Goal: Task Accomplishment & Management: Complete application form

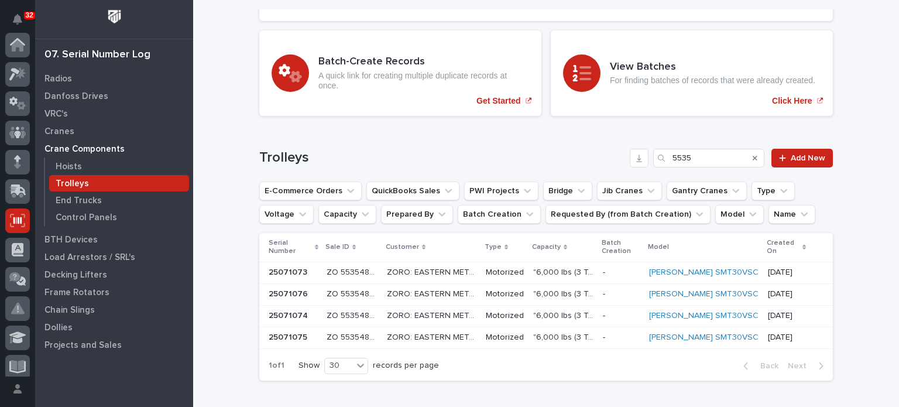
scroll to position [176, 0]
click at [70, 166] on p "Hoists" at bounding box center [69, 167] width 26 height 11
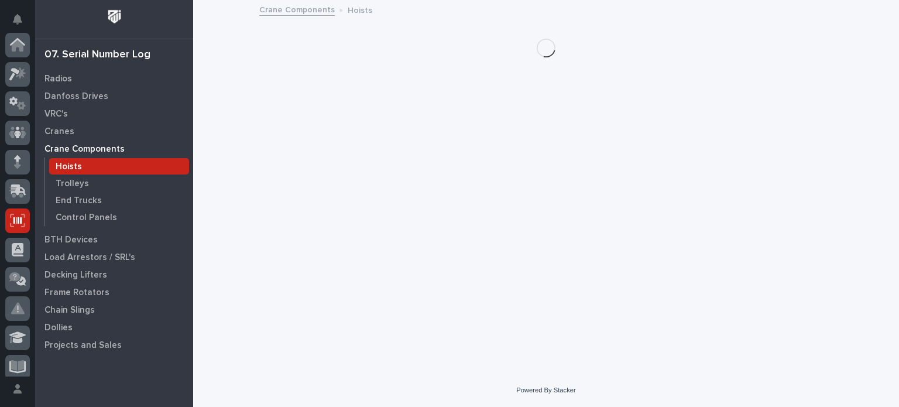
scroll to position [176, 0]
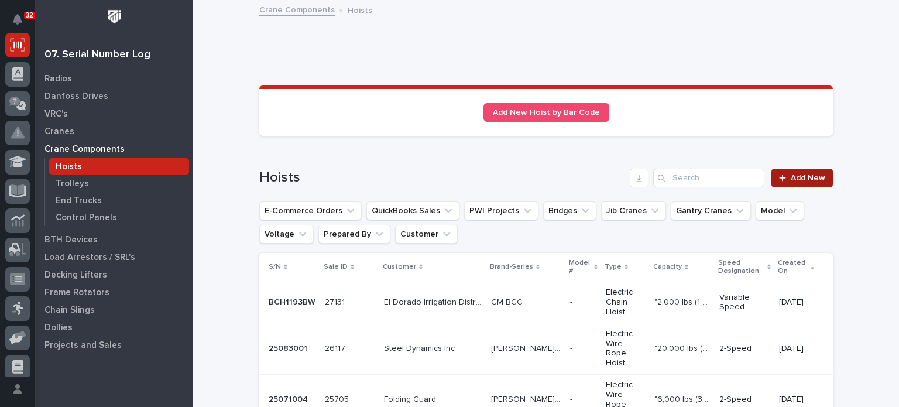
click at [787, 179] on div at bounding box center [785, 178] width 12 height 8
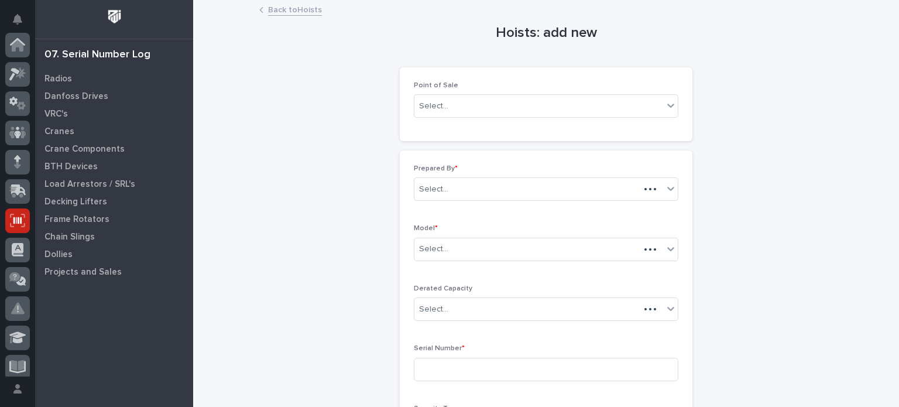
scroll to position [176, 0]
click at [536, 380] on div "Serial Number *" at bounding box center [546, 367] width 265 height 46
click at [536, 369] on input at bounding box center [546, 369] width 265 height 23
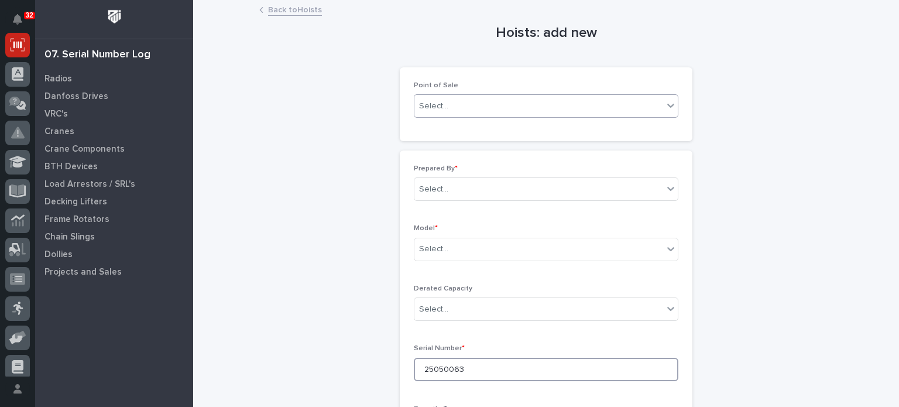
type input "25050063"
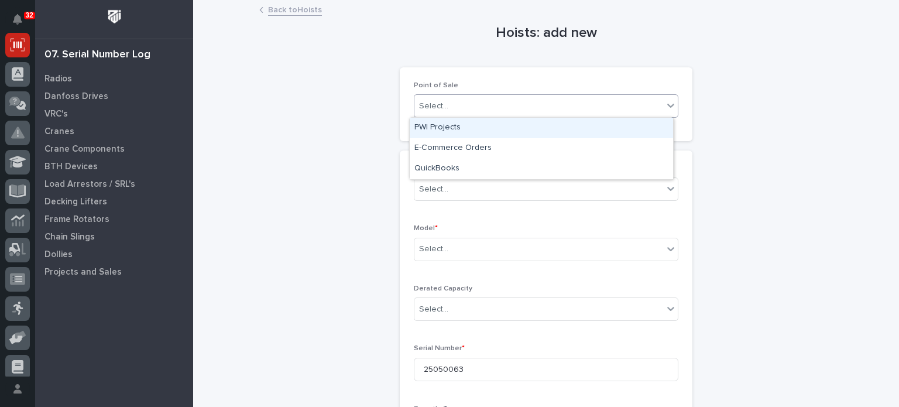
click at [518, 103] on div "Select..." at bounding box center [539, 106] width 249 height 19
click at [515, 125] on div "PWI Projects" at bounding box center [541, 128] width 263 height 20
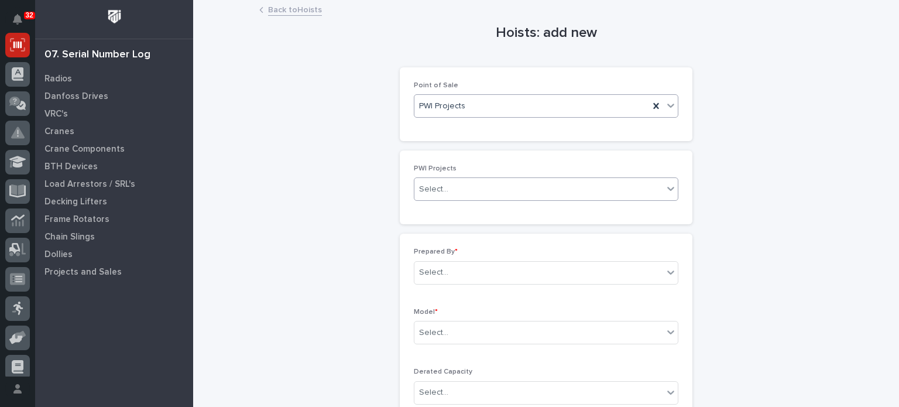
click at [502, 187] on div "Select..." at bounding box center [539, 189] width 249 height 19
type input "*****"
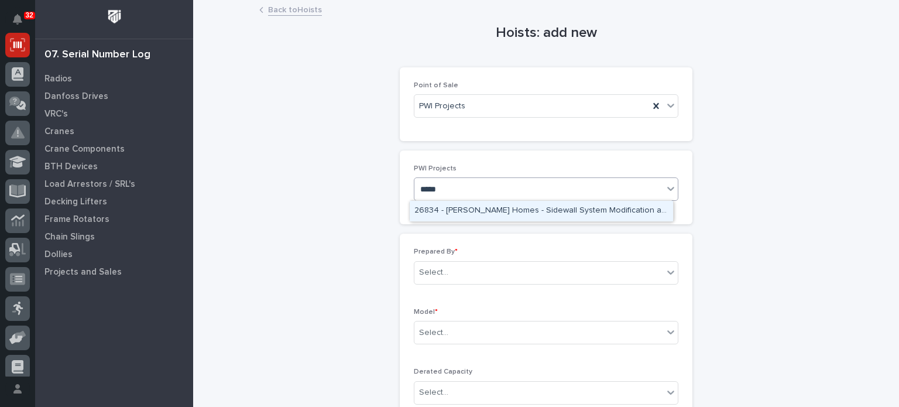
click at [506, 211] on div "26834 - [PERSON_NAME] Homes - Sidewall System Modification and P-Wall Set System" at bounding box center [541, 211] width 263 height 20
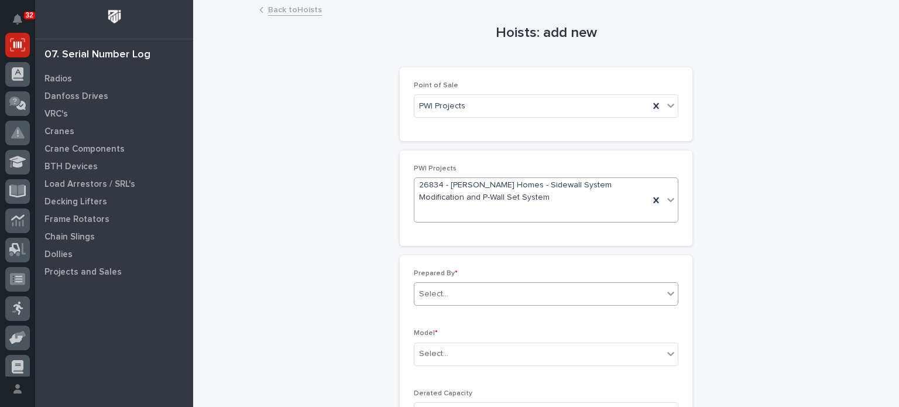
click at [546, 293] on div "Select..." at bounding box center [539, 294] width 249 height 19
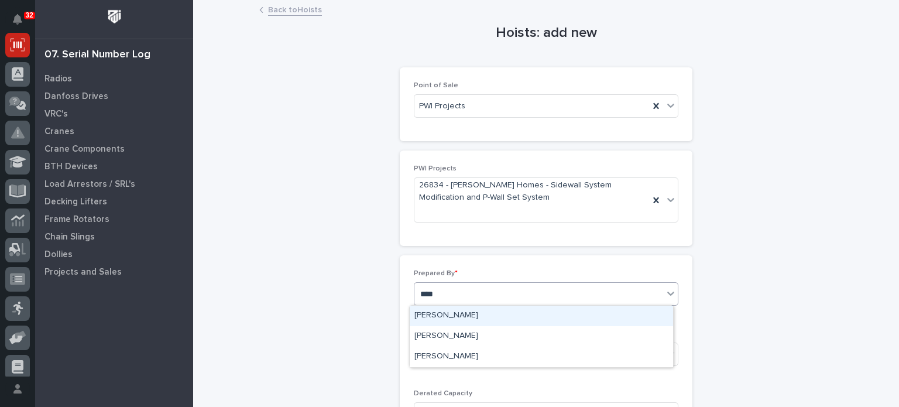
type input "*****"
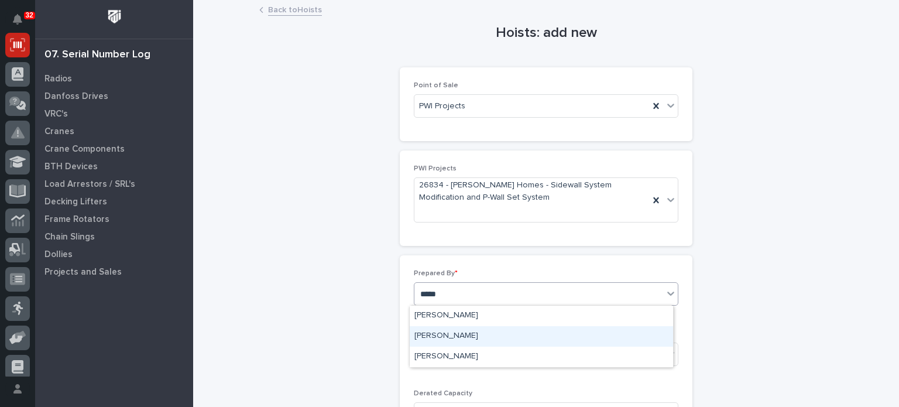
click at [529, 337] on div "[PERSON_NAME]" at bounding box center [541, 336] width 263 height 20
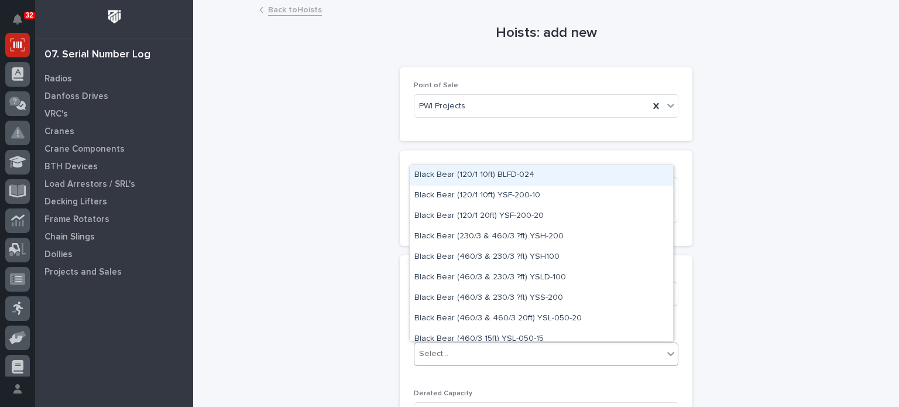
click at [534, 353] on div "Select..." at bounding box center [539, 353] width 249 height 19
type input "****"
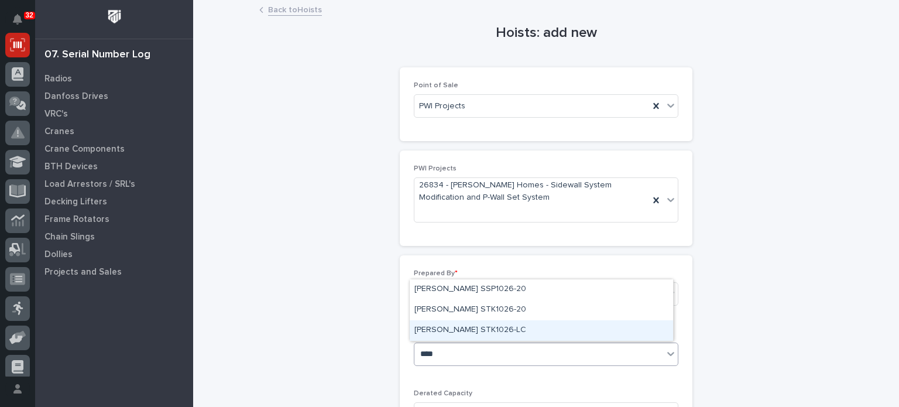
click at [525, 327] on div "[PERSON_NAME] STK1026-LC" at bounding box center [541, 330] width 263 height 20
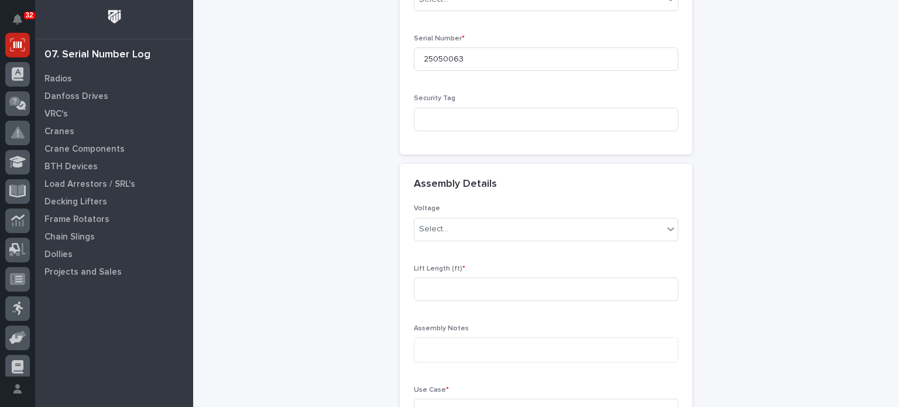
scroll to position [417, 0]
click at [667, 222] on icon at bounding box center [671, 227] width 12 height 12
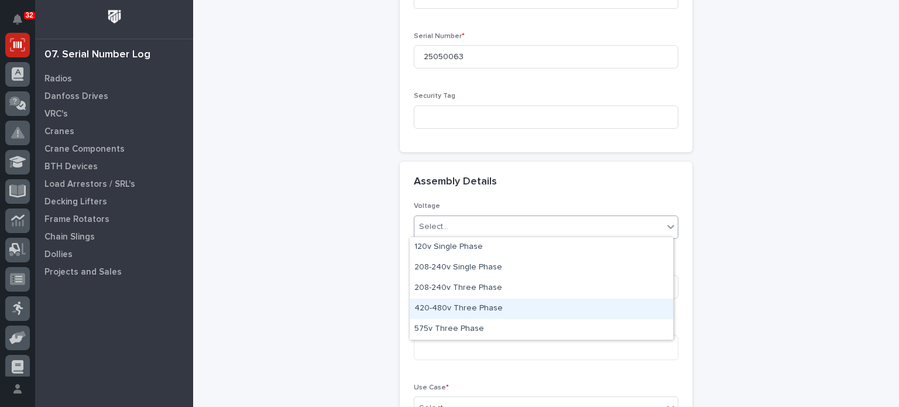
click at [614, 308] on div "420-480v Three Phase" at bounding box center [541, 309] width 263 height 20
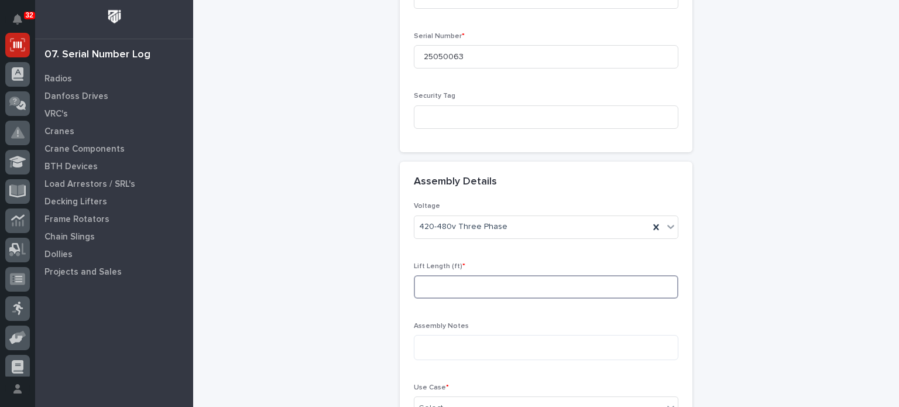
click at [590, 284] on input at bounding box center [546, 286] width 265 height 23
type input "20"
click at [606, 399] on div "Select..." at bounding box center [539, 408] width 249 height 19
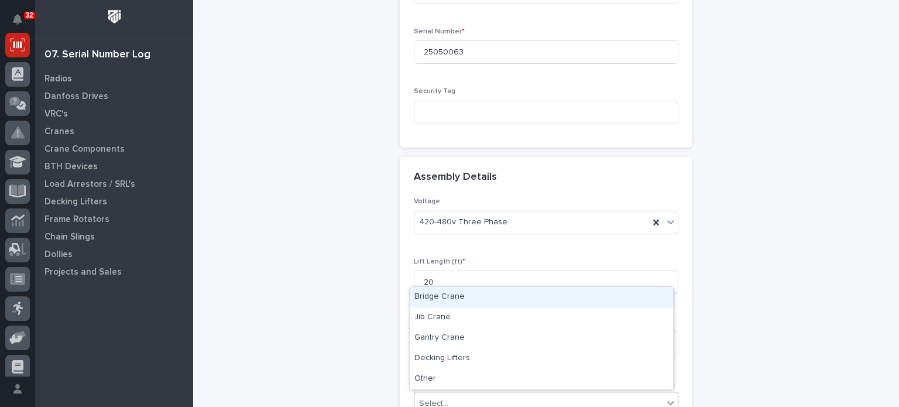
click at [585, 300] on div "Bridge Crane" at bounding box center [541, 297] width 263 height 20
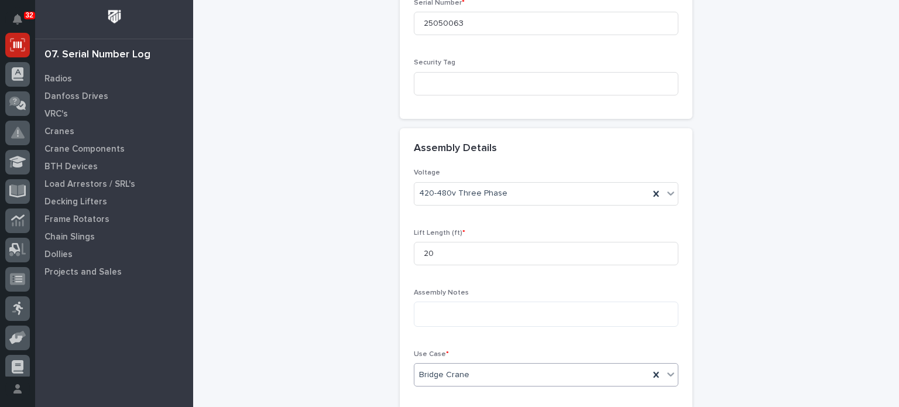
scroll to position [464, 0]
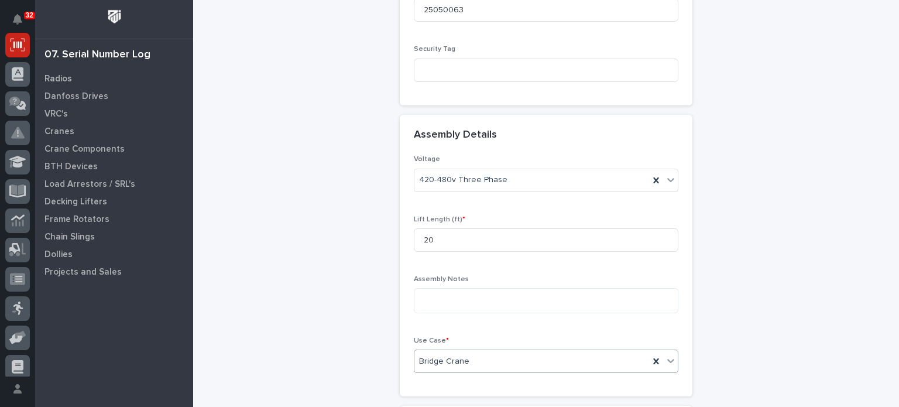
click at [733, 313] on div "Hoists: add new Loading... Saving… Loading... Saving… Loading... Saving… Point …" at bounding box center [546, 22] width 574 height 971
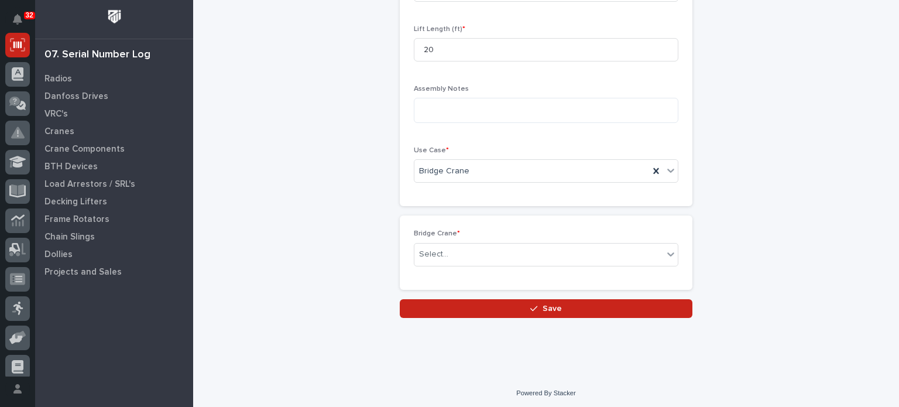
scroll to position [655, 0]
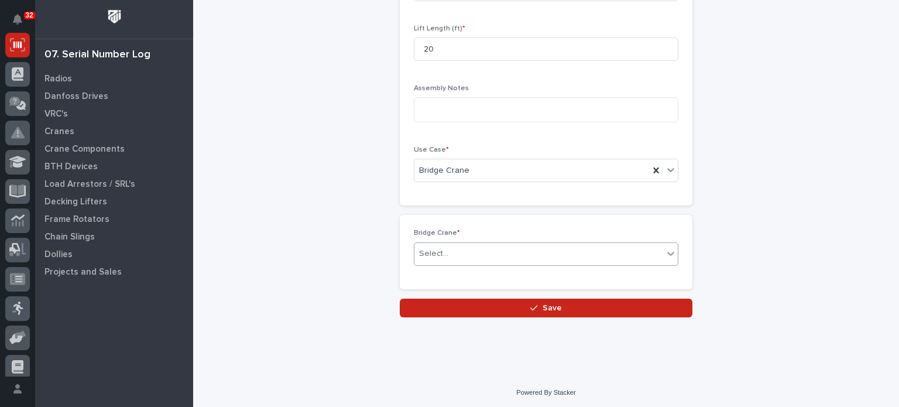
click at [573, 246] on div "Select..." at bounding box center [539, 253] width 249 height 19
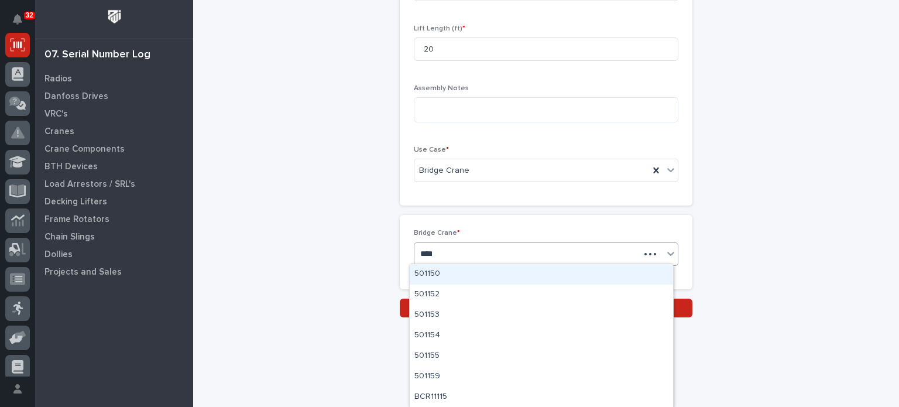
type input "*****"
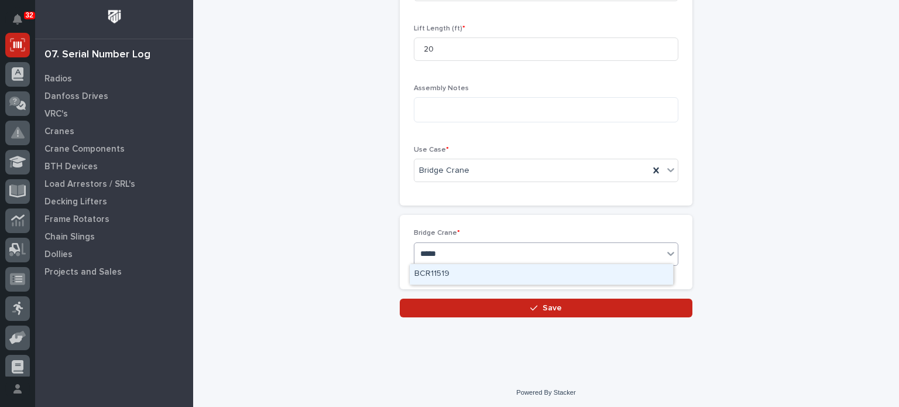
click at [573, 277] on div "BCR11519" at bounding box center [541, 274] width 263 height 20
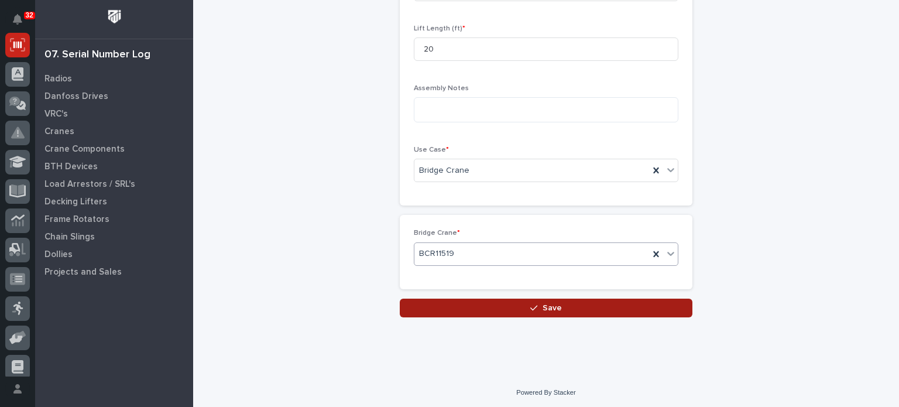
click at [571, 304] on button "Save" at bounding box center [546, 308] width 293 height 19
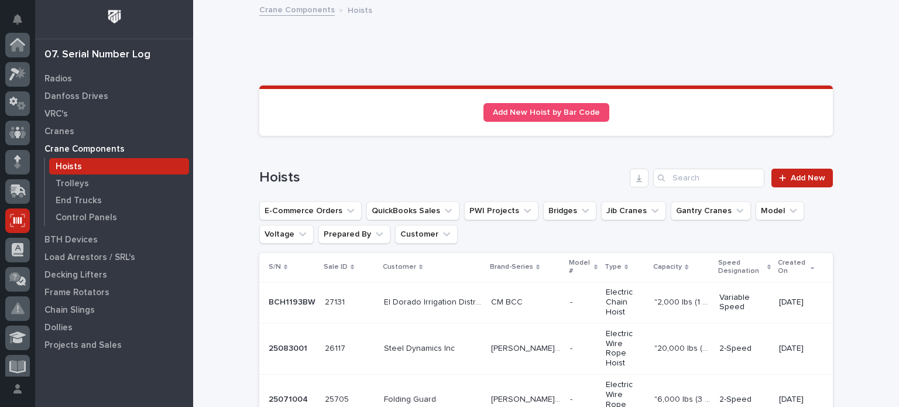
scroll to position [176, 0]
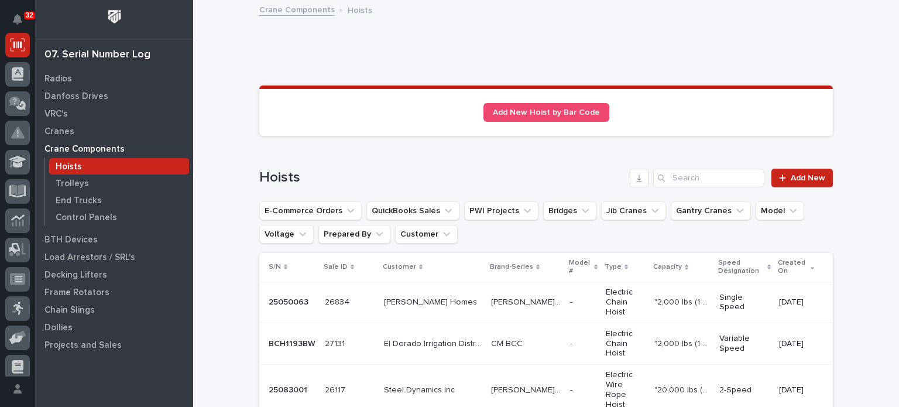
click at [428, 295] on p "[PERSON_NAME] Homes" at bounding box center [431, 301] width 95 height 12
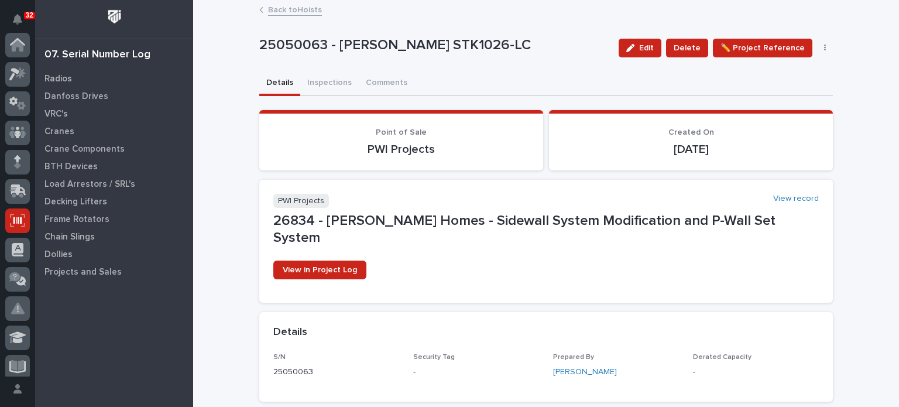
scroll to position [176, 0]
click at [321, 78] on button "Inspections" at bounding box center [329, 83] width 59 height 25
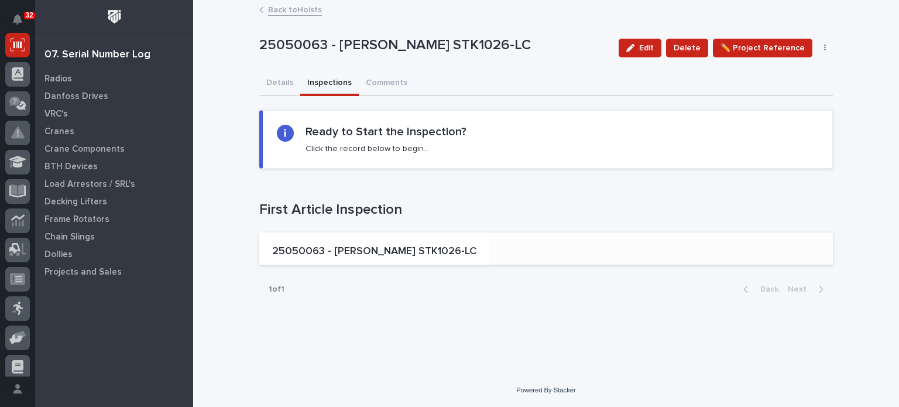
click at [337, 246] on p "25050063 - [PERSON_NAME] STK1026-LC" at bounding box center [374, 251] width 204 height 13
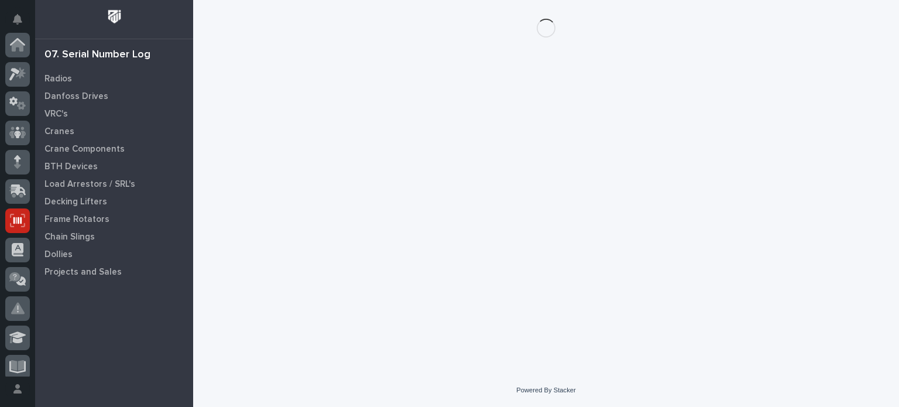
scroll to position [176, 0]
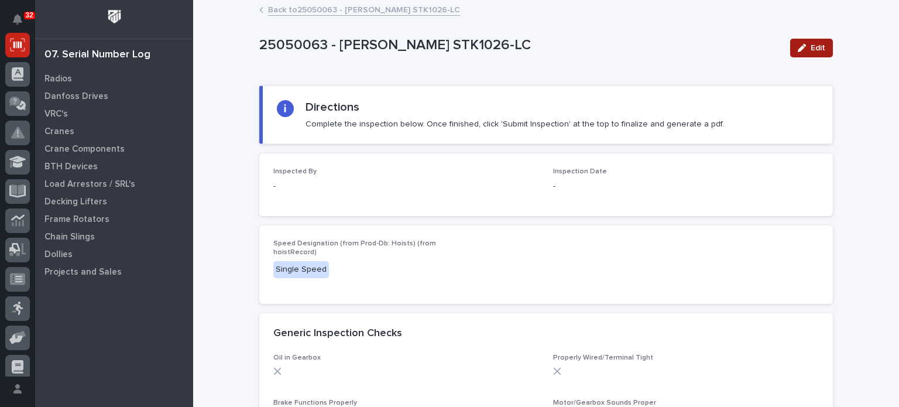
click at [822, 49] on button "Edit" at bounding box center [811, 48] width 43 height 19
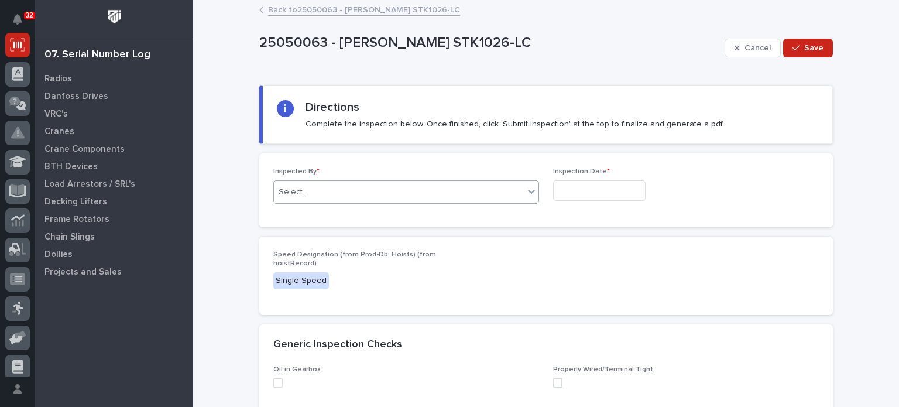
click at [500, 190] on div "Select..." at bounding box center [399, 192] width 250 height 19
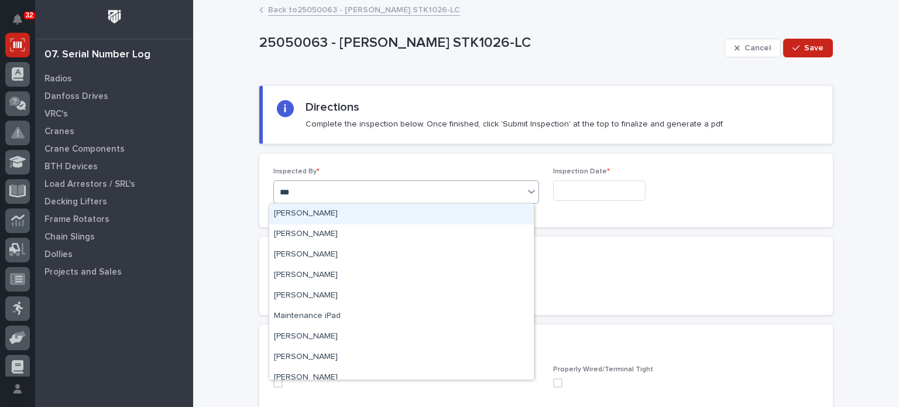
type input "****"
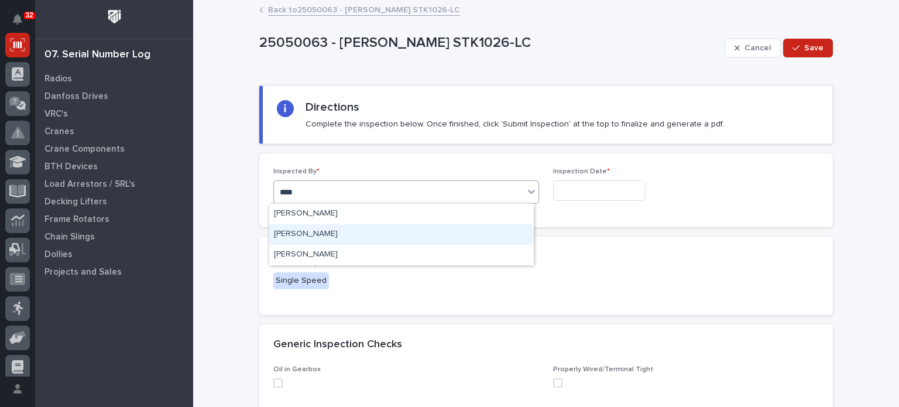
click at [481, 238] on div "[PERSON_NAME]" at bounding box center [401, 234] width 265 height 20
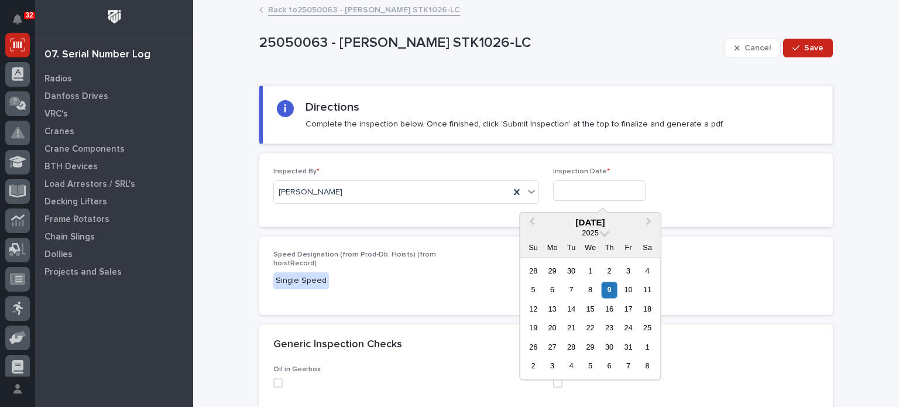
click at [595, 189] on input "text" at bounding box center [599, 190] width 93 height 20
click at [609, 287] on div "9" at bounding box center [609, 290] width 16 height 16
type input "**********"
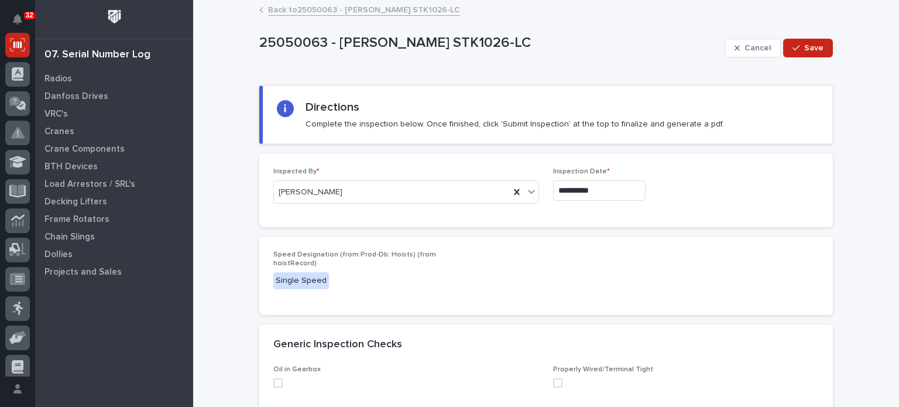
click at [273, 382] on span at bounding box center [277, 382] width 9 height 9
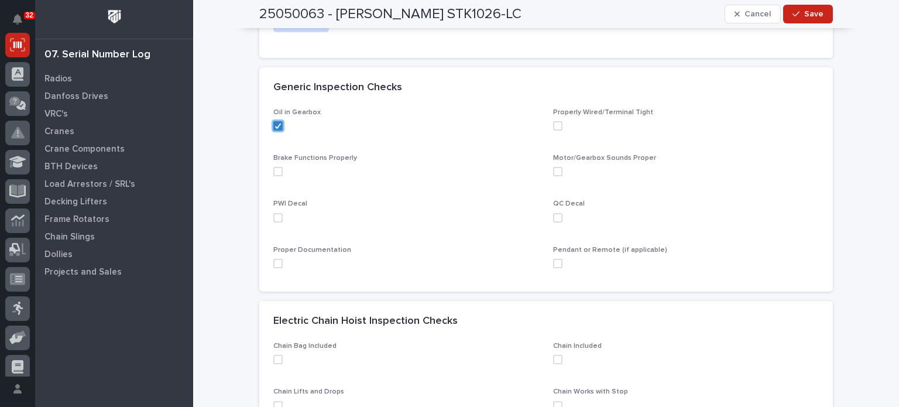
scroll to position [259, 0]
click at [274, 168] on span at bounding box center [277, 169] width 9 height 9
click at [275, 215] on span at bounding box center [277, 215] width 9 height 9
click at [275, 259] on span at bounding box center [277, 261] width 9 height 9
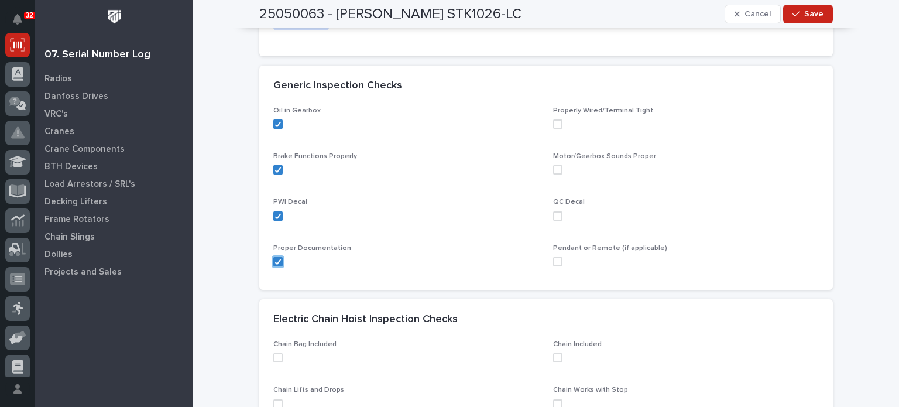
click at [553, 260] on span at bounding box center [557, 261] width 9 height 9
click at [555, 214] on span at bounding box center [557, 215] width 9 height 9
click at [554, 169] on span at bounding box center [557, 169] width 9 height 9
click at [554, 119] on span at bounding box center [557, 123] width 9 height 9
click at [461, 162] on div "Brake Functions Properly" at bounding box center [406, 168] width 266 height 32
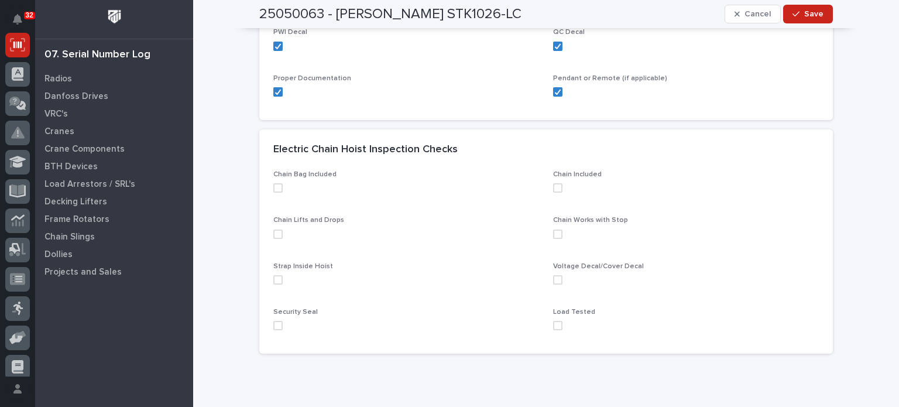
scroll to position [431, 0]
click at [276, 184] on span at bounding box center [277, 185] width 9 height 9
click at [273, 233] on span at bounding box center [277, 231] width 9 height 9
click at [273, 278] on span at bounding box center [277, 277] width 9 height 9
click at [273, 323] on span at bounding box center [277, 323] width 9 height 9
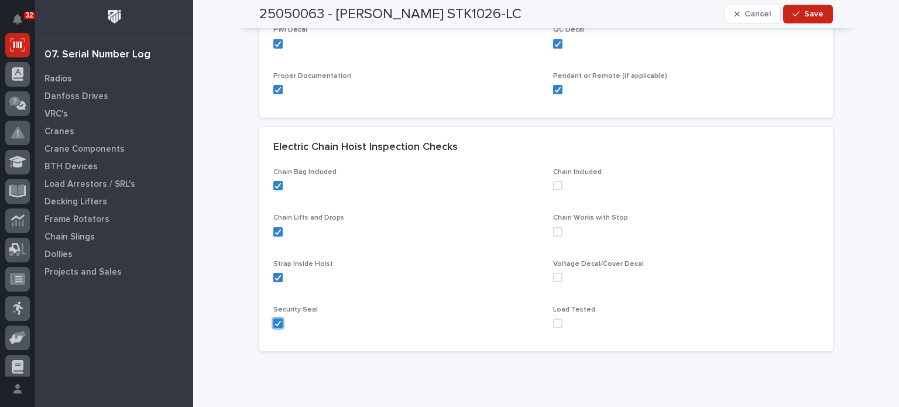
click at [554, 320] on span at bounding box center [557, 323] width 9 height 9
click at [555, 273] on span at bounding box center [557, 277] width 9 height 9
click at [556, 231] on span at bounding box center [557, 231] width 9 height 9
click at [555, 186] on span at bounding box center [557, 185] width 9 height 9
click at [808, 18] on span "Save" at bounding box center [813, 14] width 19 height 11
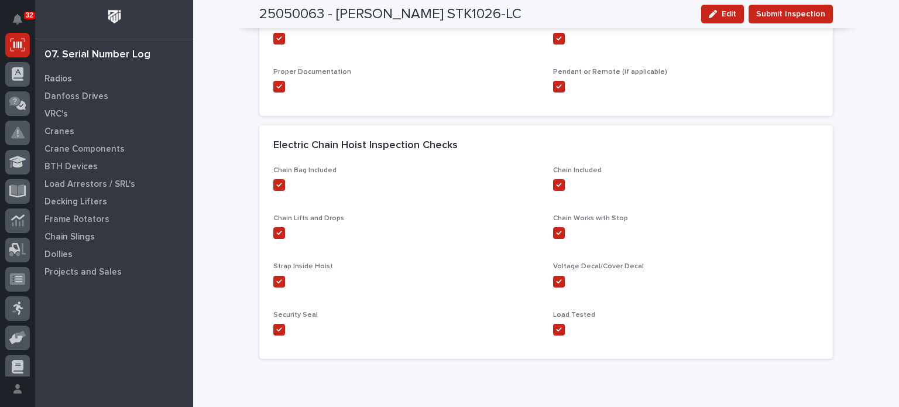
click at [808, 18] on span "Submit Inspection" at bounding box center [790, 14] width 69 height 14
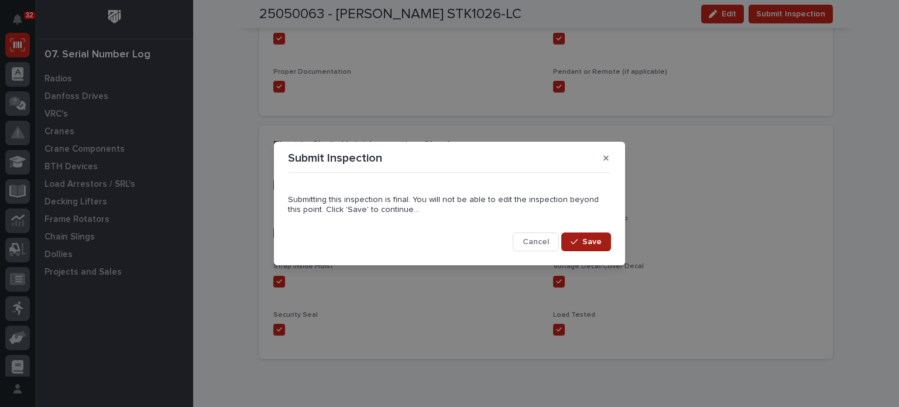
click at [585, 238] on span "Save" at bounding box center [592, 242] width 19 height 11
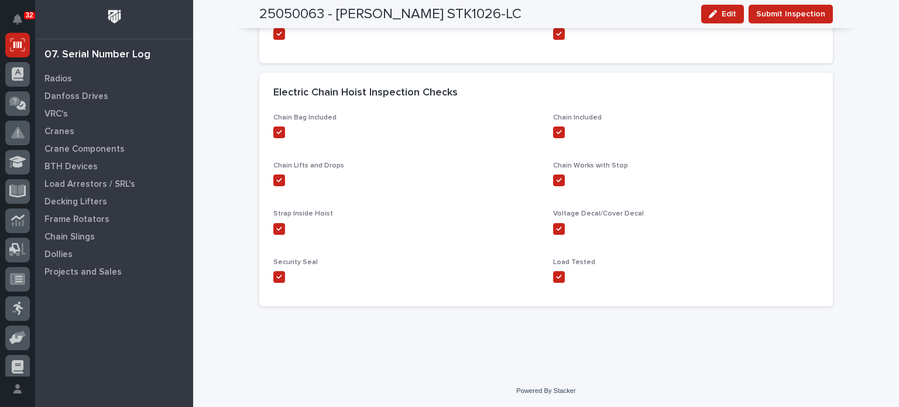
scroll to position [0, 0]
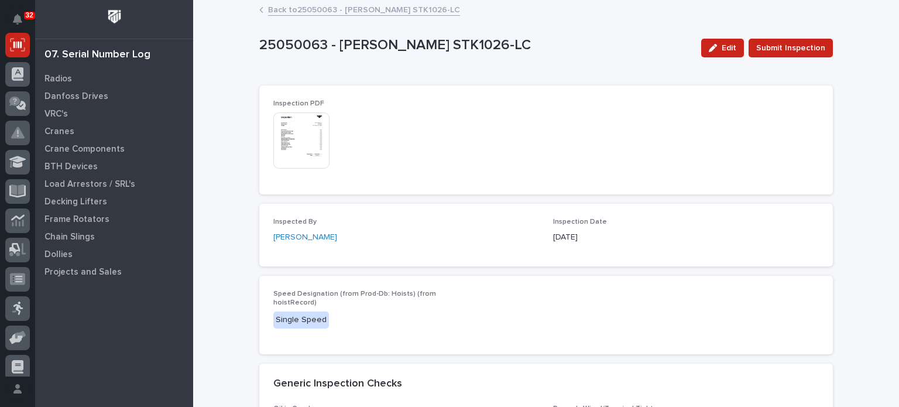
click at [280, 132] on img at bounding box center [301, 140] width 56 height 56
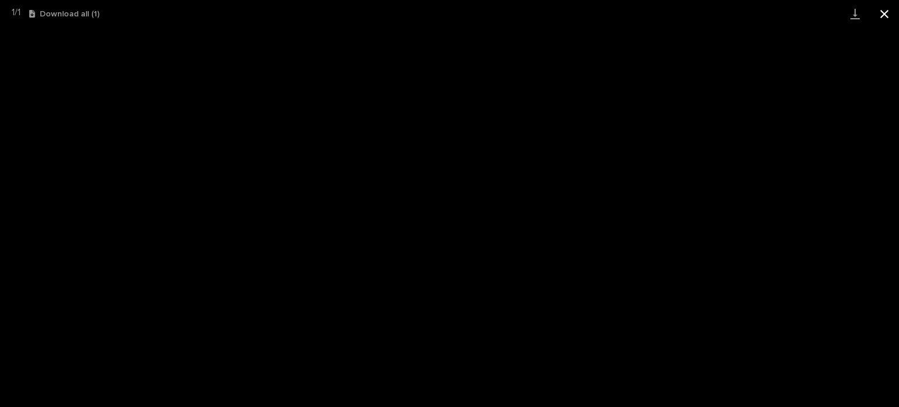
click at [885, 13] on button "Close gallery" at bounding box center [884, 14] width 29 height 28
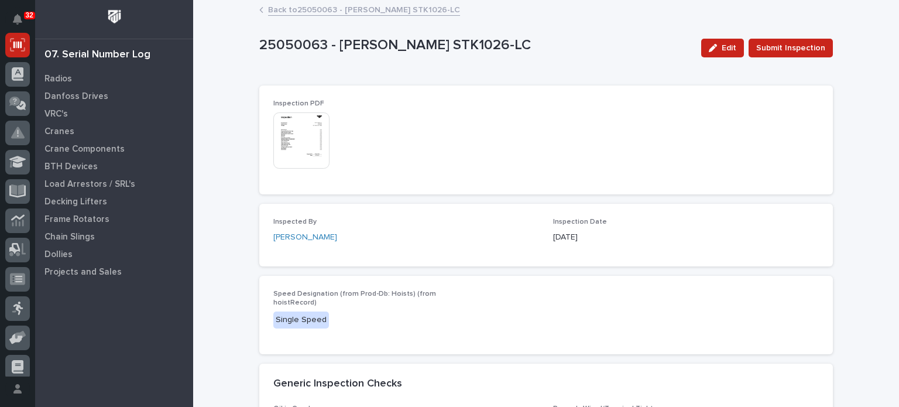
click at [393, 4] on link "Back to 25050063 - [PERSON_NAME] STK1026-LC" at bounding box center [364, 8] width 192 height 13
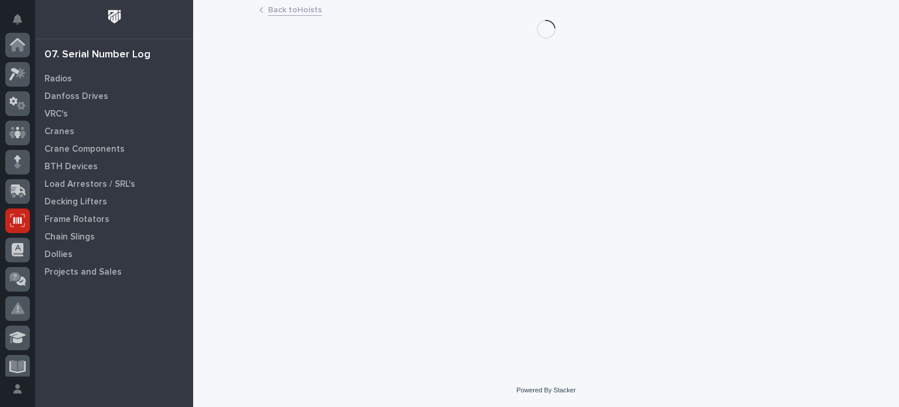
scroll to position [176, 0]
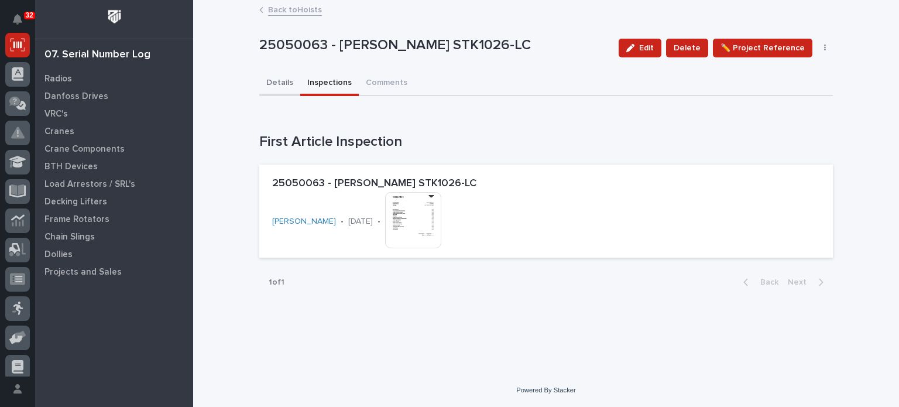
click at [281, 79] on button "Details" at bounding box center [279, 83] width 41 height 25
